Goal: Navigation & Orientation: Understand site structure

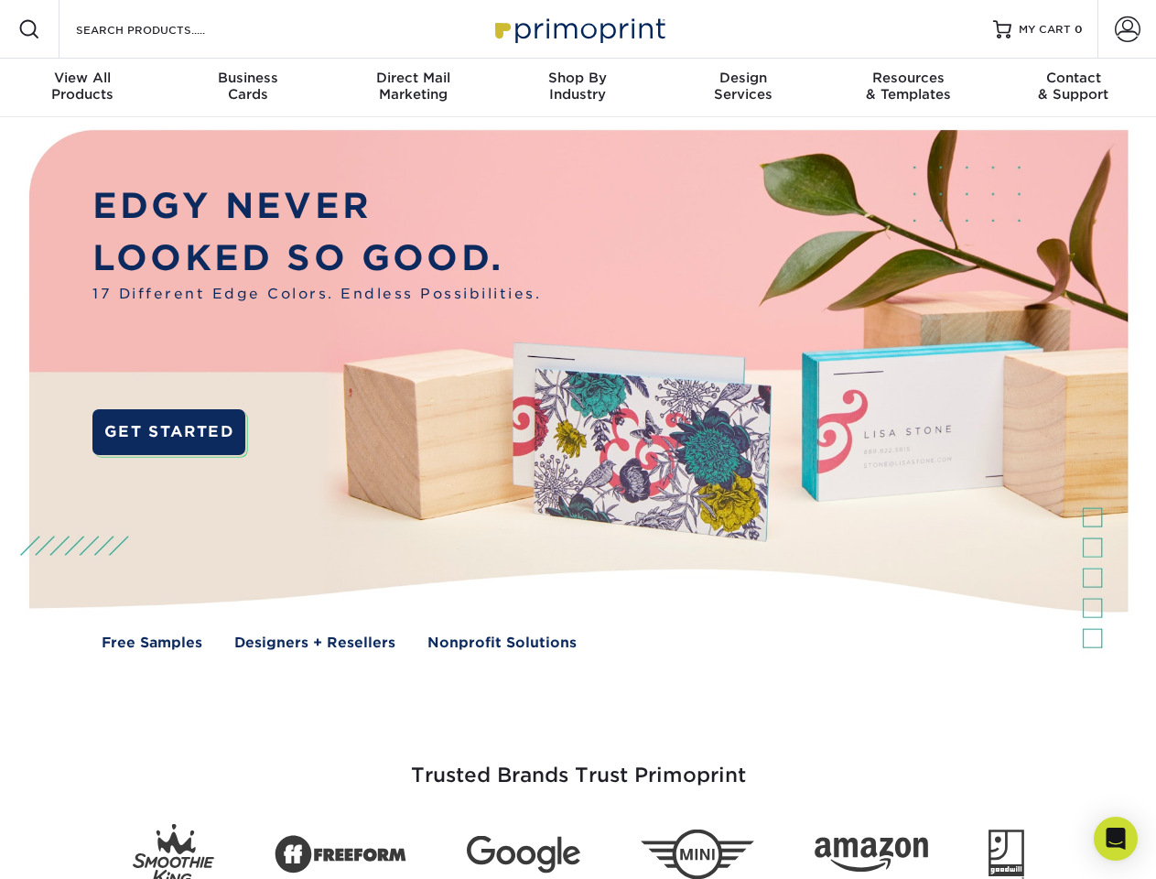
click at [578, 439] on img at bounding box center [577, 403] width 1144 height 572
click at [29, 29] on span at bounding box center [29, 29] width 22 height 22
click at [1127, 29] on span at bounding box center [1128, 29] width 26 height 26
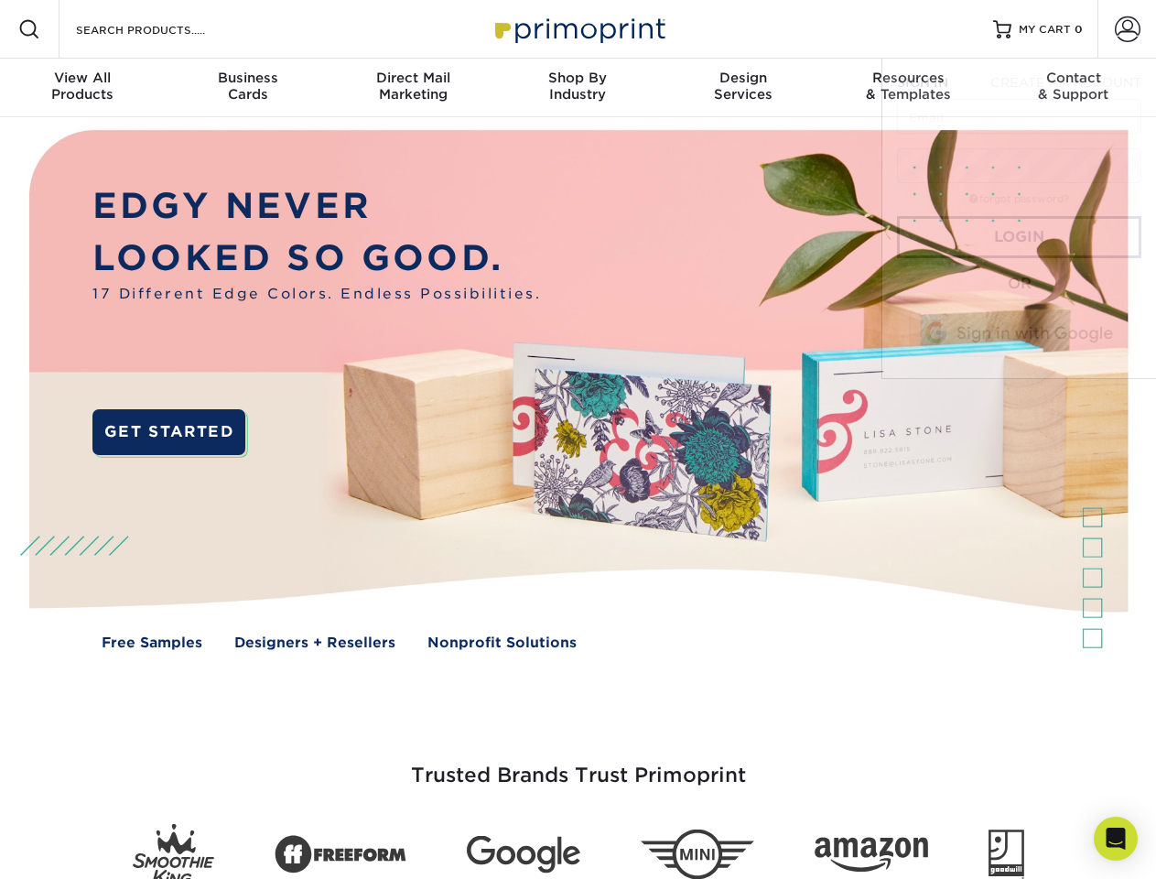
click at [82, 88] on div "View All Products" at bounding box center [82, 86] width 165 height 33
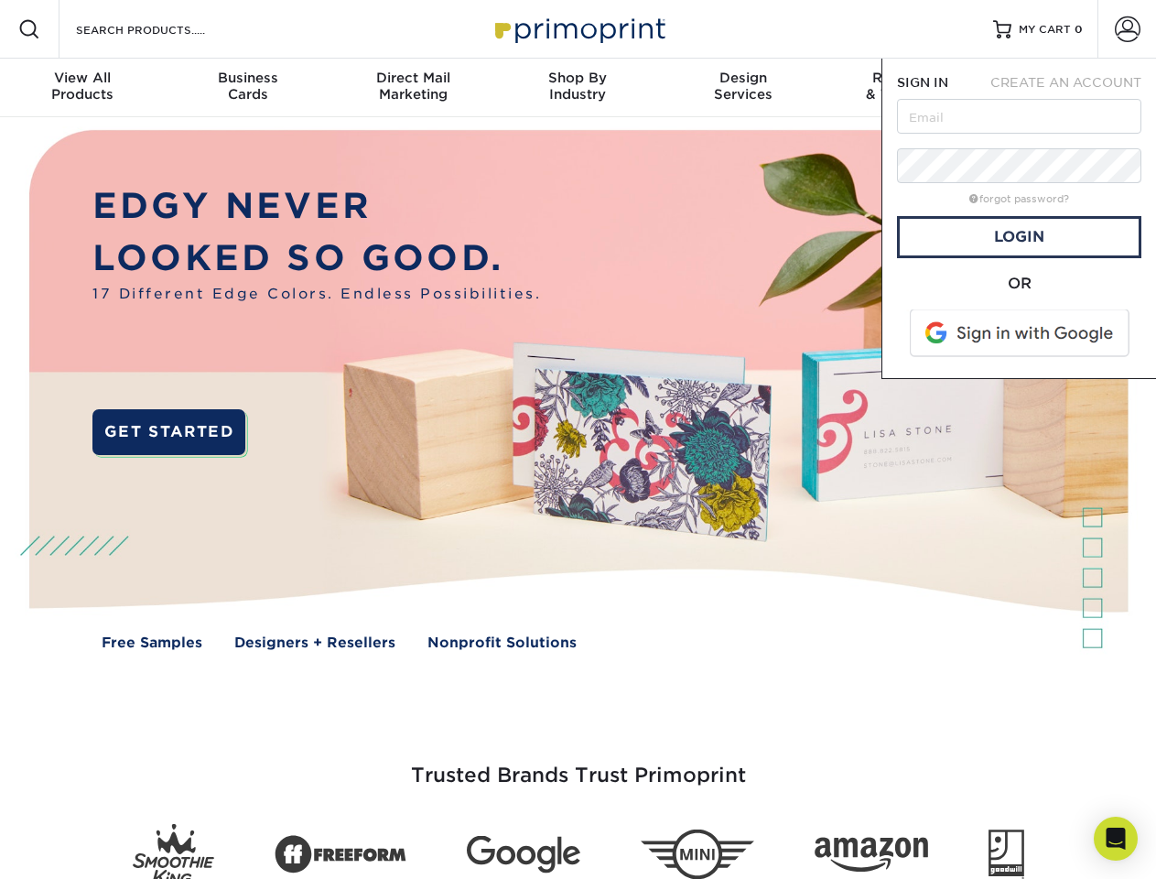
click at [247, 88] on div "Business Cards" at bounding box center [247, 86] width 165 height 33
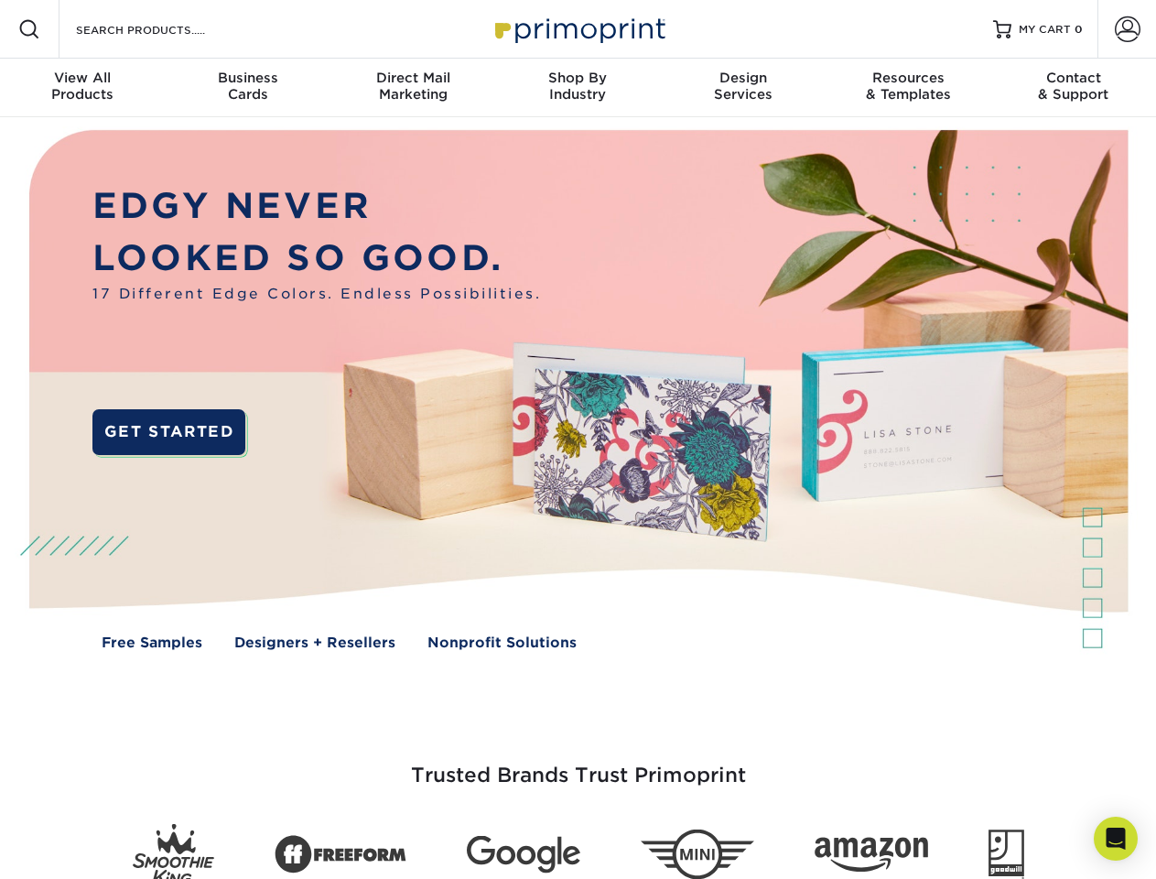
click at [413, 88] on div "Direct Mail Marketing" at bounding box center [412, 86] width 165 height 33
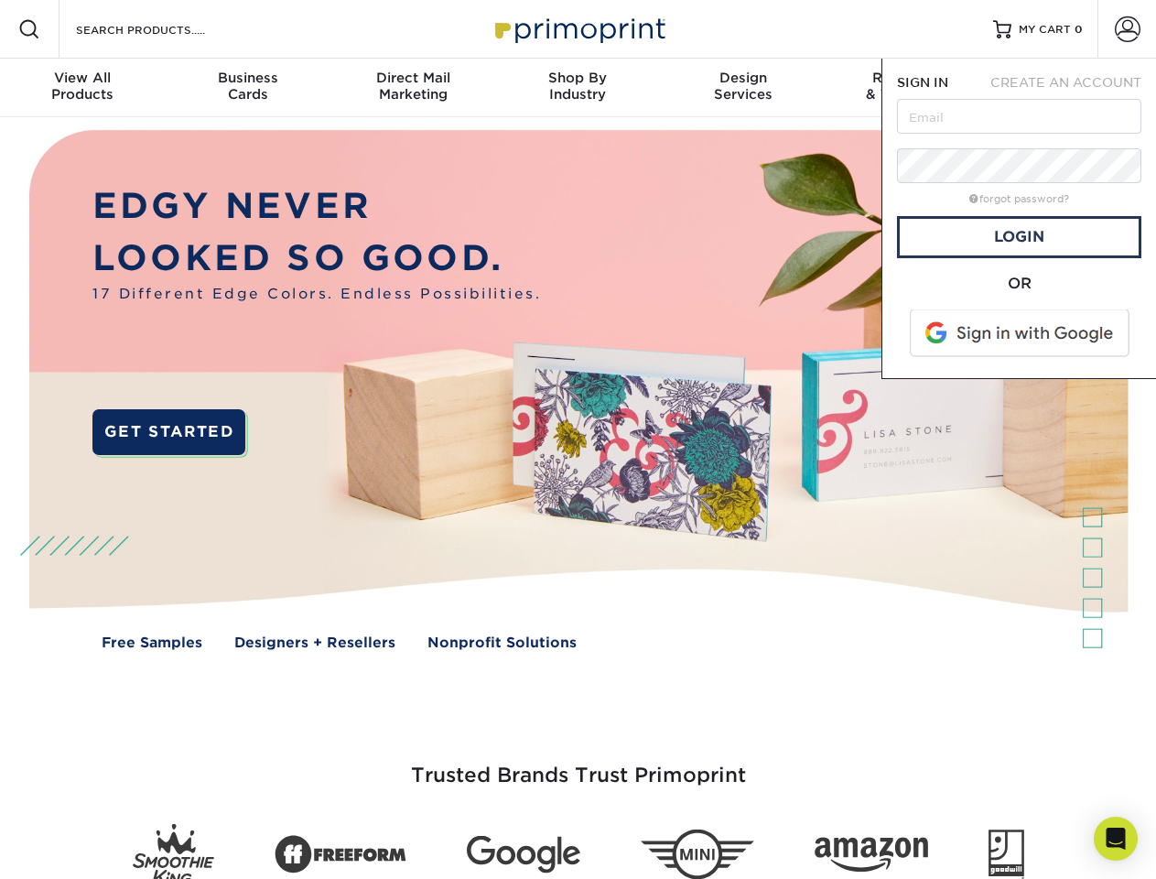
click at [578, 88] on div "Shop By Industry" at bounding box center [577, 86] width 165 height 33
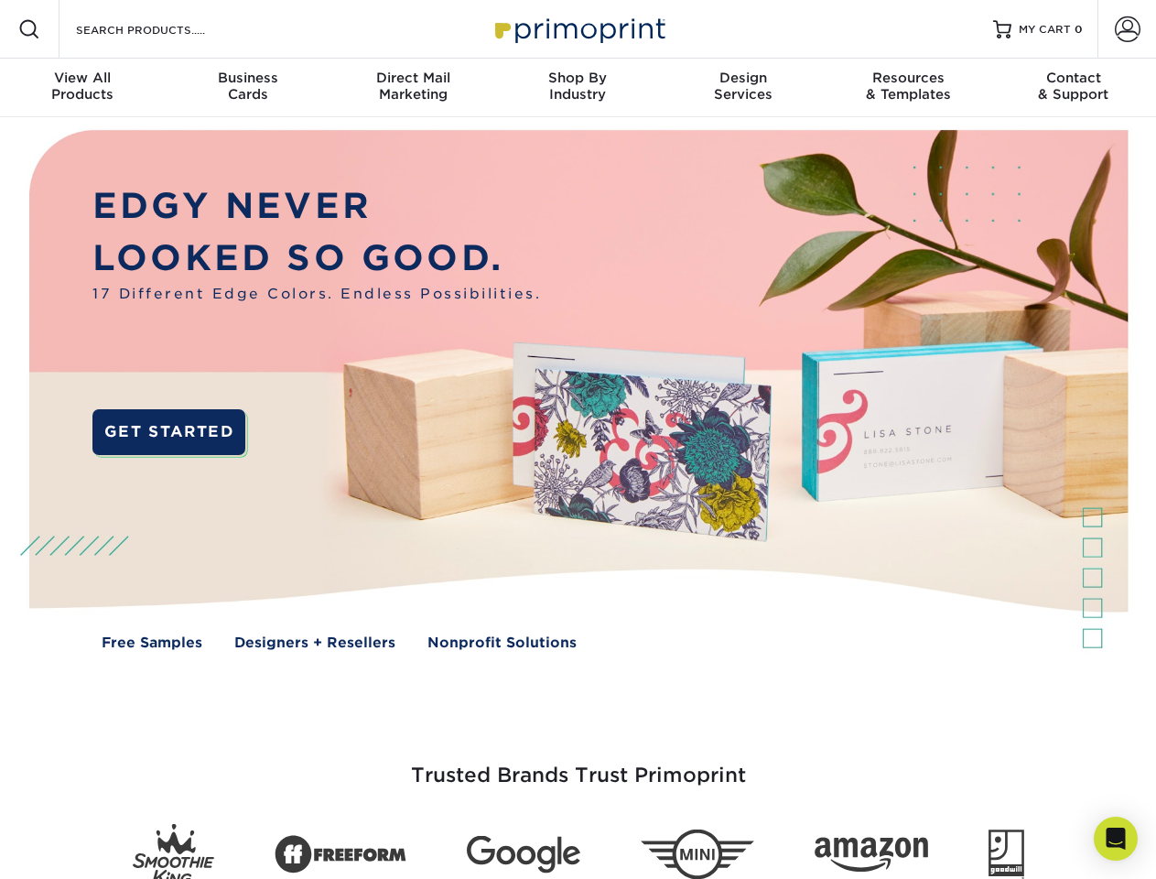
click at [743, 88] on div "Design Services" at bounding box center [743, 86] width 165 height 33
click at [908, 88] on div "Resources & Templates" at bounding box center [908, 86] width 165 height 33
click at [1074, 88] on div "Contact & Support" at bounding box center [1073, 86] width 165 height 33
